Goal: Task Accomplishment & Management: Complete application form

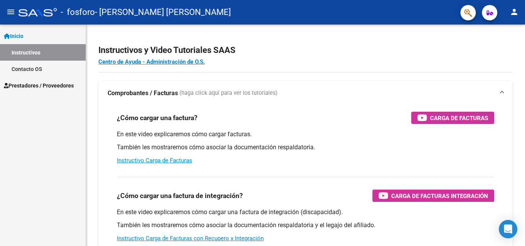
click at [59, 86] on span "Prestadores / Proveedores" at bounding box center [39, 85] width 70 height 8
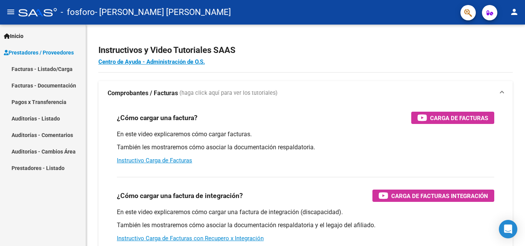
click at [61, 68] on link "Facturas - Listado/Carga" at bounding box center [43, 69] width 86 height 17
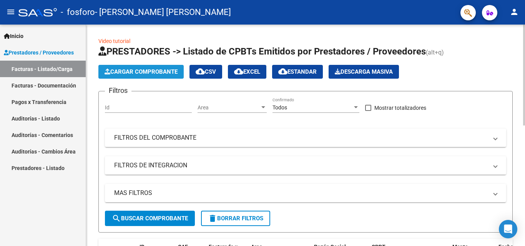
click at [166, 72] on span "Cargar Comprobante" at bounding box center [141, 71] width 73 height 7
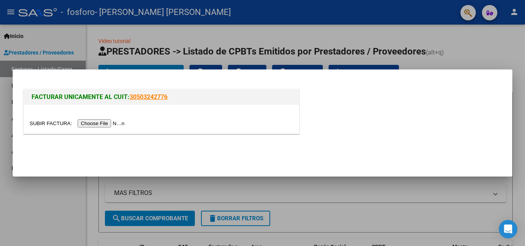
click at [96, 123] on input "file" at bounding box center [78, 124] width 97 height 8
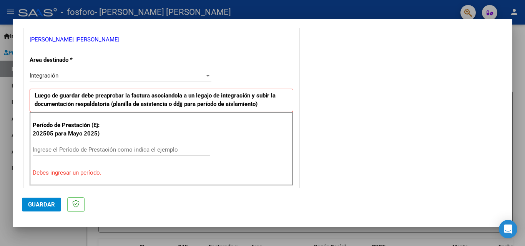
scroll to position [192, 0]
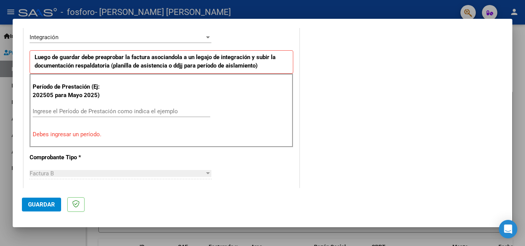
click at [98, 108] on input "Ingrese el Período de Prestación como indica el ejemplo" at bounding box center [122, 111] width 178 height 7
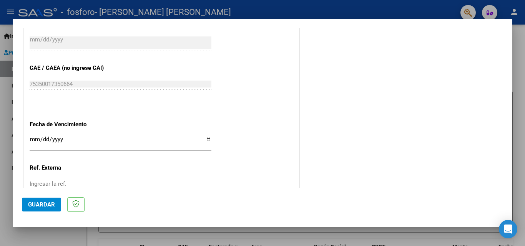
scroll to position [461, 0]
type input "202508"
click at [205, 140] on input "Ingresar la fecha" at bounding box center [121, 142] width 182 height 12
type input "[DATE]"
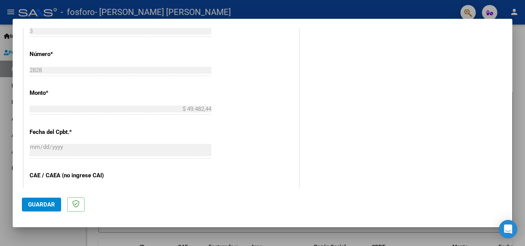
scroll to position [516, 0]
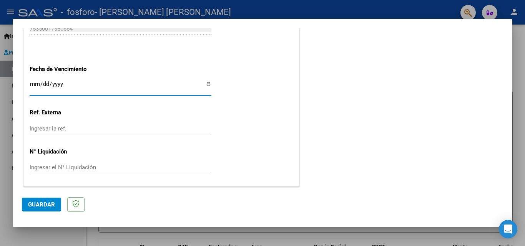
click at [42, 203] on span "Guardar" at bounding box center [41, 204] width 27 height 7
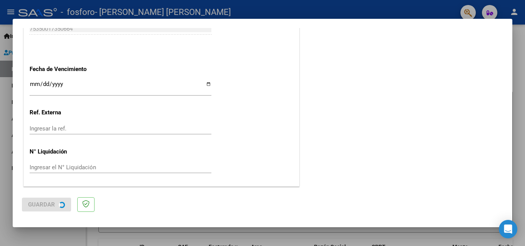
scroll to position [0, 0]
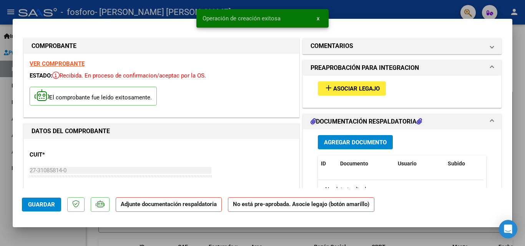
click at [335, 87] on span "Asociar Legajo" at bounding box center [356, 88] width 47 height 7
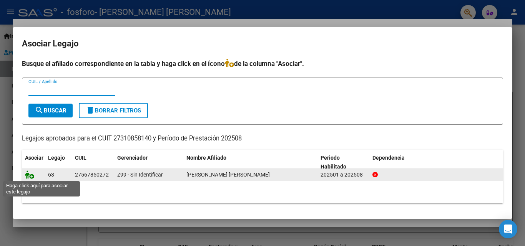
click at [29, 175] on icon at bounding box center [29, 175] width 9 height 8
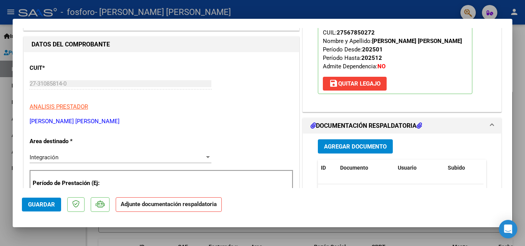
scroll to position [115, 0]
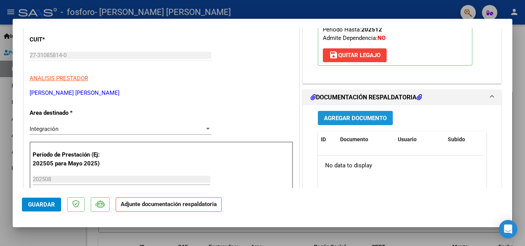
click at [356, 118] on span "Agregar Documento" at bounding box center [355, 118] width 63 height 7
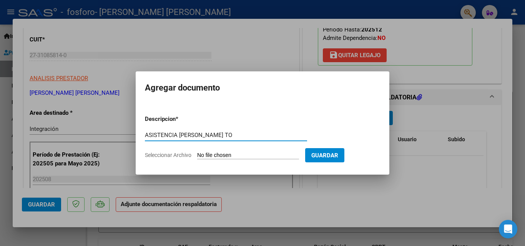
type input "ASISTENCIA [PERSON_NAME] TO"
click at [175, 155] on span "Seleccionar Archivo" at bounding box center [168, 155] width 47 height 6
click at [197, 155] on input "Seleccionar Archivo" at bounding box center [248, 155] width 102 height 7
type input "C:\fakepath\ASIST AGOSTO [PERSON_NAME].pdf"
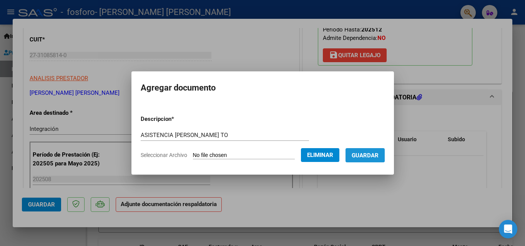
click at [361, 154] on span "Guardar" at bounding box center [365, 155] width 27 height 7
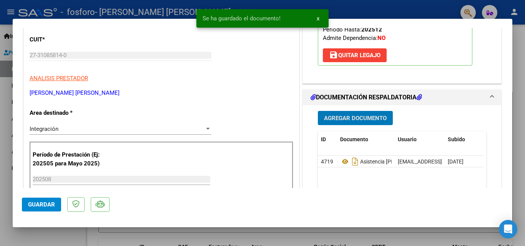
click at [317, 18] on span "x" at bounding box center [318, 18] width 3 height 7
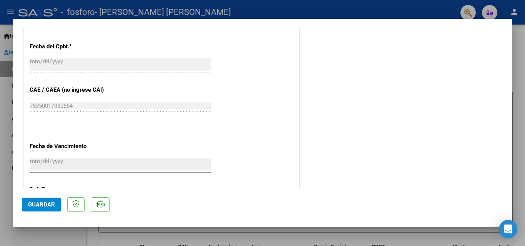
scroll to position [528, 0]
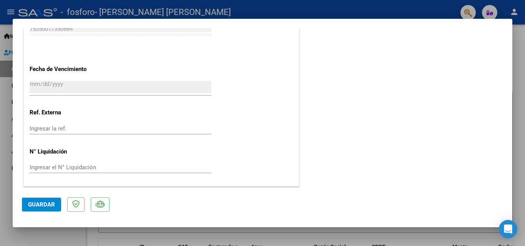
click at [44, 204] on span "Guardar" at bounding box center [41, 204] width 27 height 7
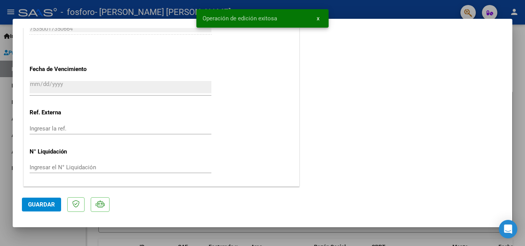
click at [317, 17] on span "x" at bounding box center [318, 18] width 3 height 7
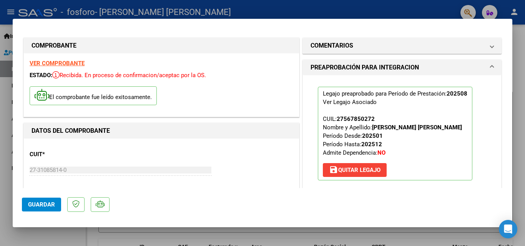
scroll to position [0, 0]
click at [347, 10] on div at bounding box center [262, 123] width 525 height 246
type input "$ 0,00"
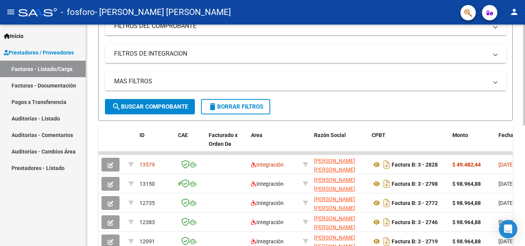
scroll to position [115, 0]
